Goal: Check status: Check status

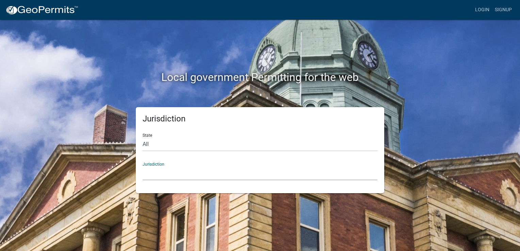
click at [214, 167] on select "[GEOGRAPHIC_DATA], [US_STATE] [GEOGRAPHIC_DATA], [US_STATE][PERSON_NAME][GEOGRA…" at bounding box center [260, 174] width 235 height 14
click at [85, 91] on div "Local government Permitting for the web" at bounding box center [260, 63] width 388 height 87
click at [482, 9] on link "Login" at bounding box center [483, 9] width 20 height 13
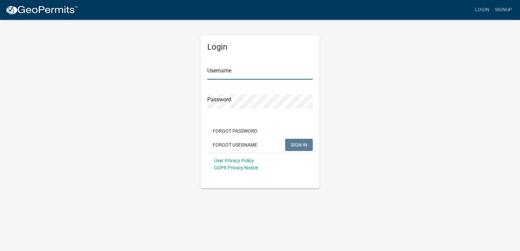
type input "[PERSON_NAME]"
click at [306, 145] on span "SIGN IN" at bounding box center [299, 144] width 17 height 5
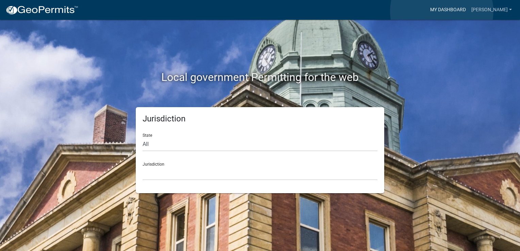
click at [442, 11] on link "My Dashboard" at bounding box center [448, 9] width 41 height 13
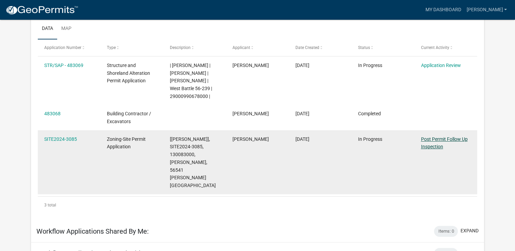
scroll to position [111, 0]
click at [432, 142] on link "Post Permit Follow Up Inspection" at bounding box center [444, 144] width 47 height 13
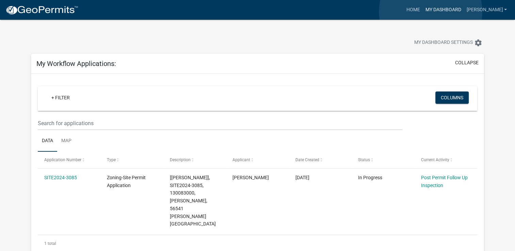
click at [431, 12] on link "My Dashboard" at bounding box center [443, 9] width 41 height 13
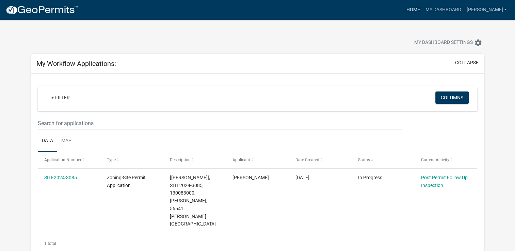
click at [412, 12] on link "Home" at bounding box center [413, 9] width 19 height 13
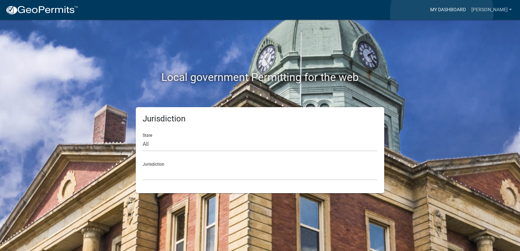
click at [442, 13] on link "My Dashboard" at bounding box center [448, 9] width 41 height 13
